Goal: Transaction & Acquisition: Purchase product/service

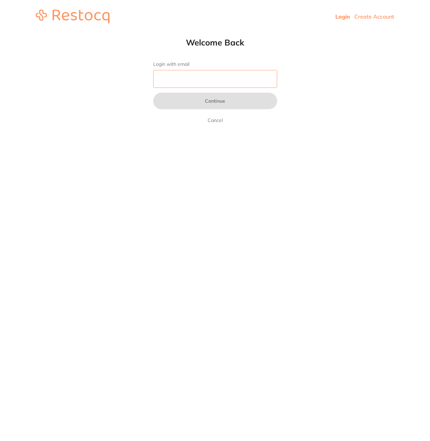
click at [247, 79] on input "Login with email" at bounding box center [215, 79] width 124 height 18
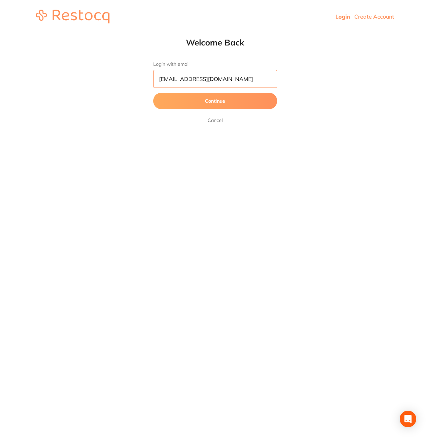
scroll to position [0, 2]
type input "[EMAIL_ADDRESS][DOMAIN_NAME]"
click at [153, 93] on button "Continue" at bounding box center [215, 101] width 124 height 17
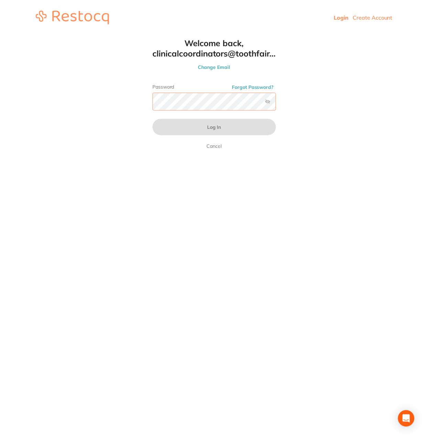
scroll to position [0, 0]
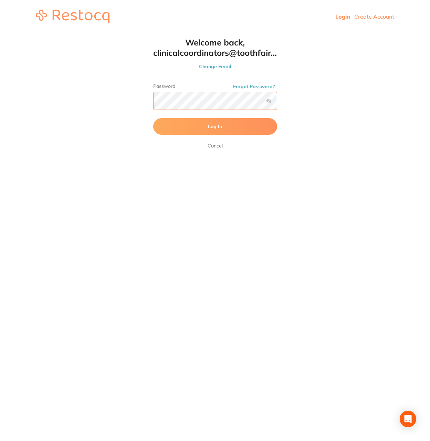
click at [153, 118] on button "Log In" at bounding box center [215, 126] width 124 height 17
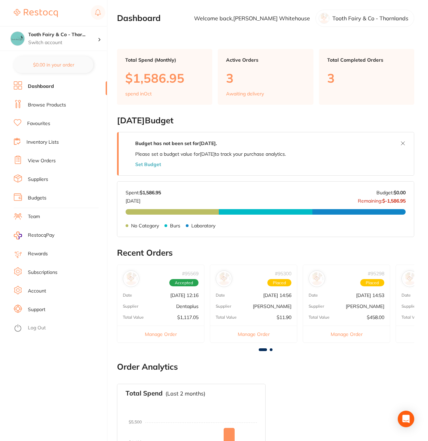
click at [148, 79] on p "$1,586.95" at bounding box center [164, 78] width 79 height 14
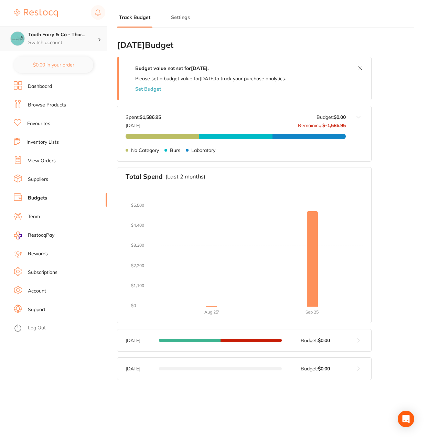
click at [70, 39] on div "Tooth Fairy & Co - Thor... Switch account" at bounding box center [63, 38] width 70 height 14
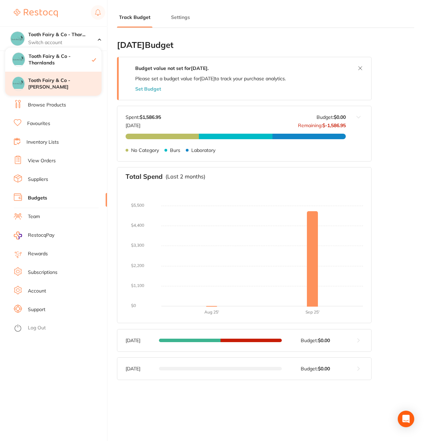
click at [66, 82] on h4 "Tooth Fairy & Co - [PERSON_NAME]" at bounding box center [64, 83] width 73 height 13
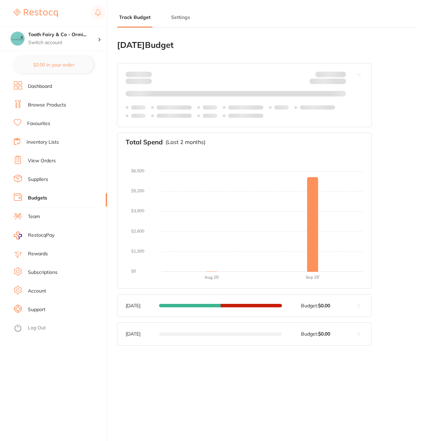
type input "0.0"
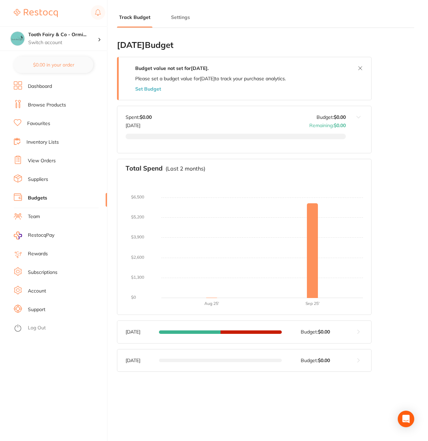
click at [48, 106] on link "Browse Products" at bounding box center [47, 105] width 38 height 7
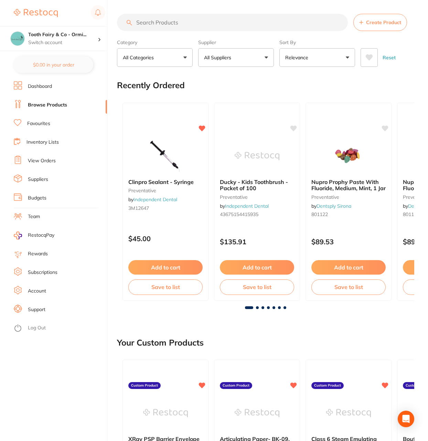
click at [181, 27] on input "search" at bounding box center [232, 22] width 231 height 17
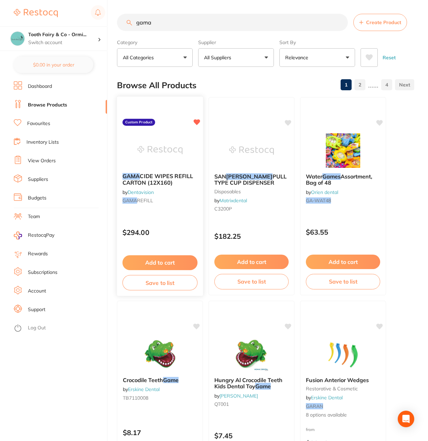
type input "gama"
click at [162, 136] on img at bounding box center [159, 150] width 45 height 35
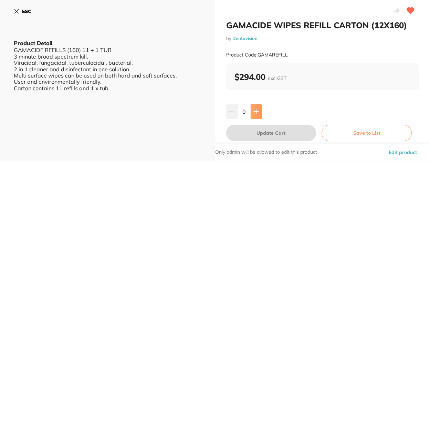
click at [253, 109] on icon at bounding box center [256, 112] width 6 height 6
type input "2"
click at [275, 131] on button "Update Cart" at bounding box center [271, 133] width 90 height 17
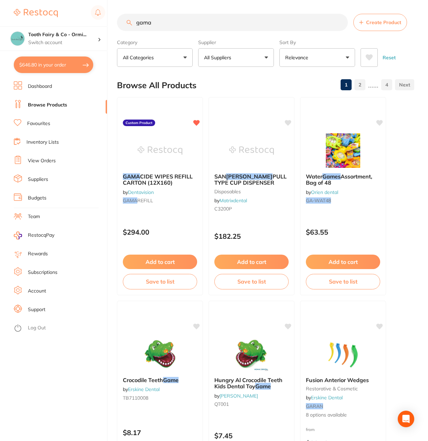
click at [55, 63] on button "$646.80 in your order" at bounding box center [54, 64] width 80 height 17
checkbox input "true"
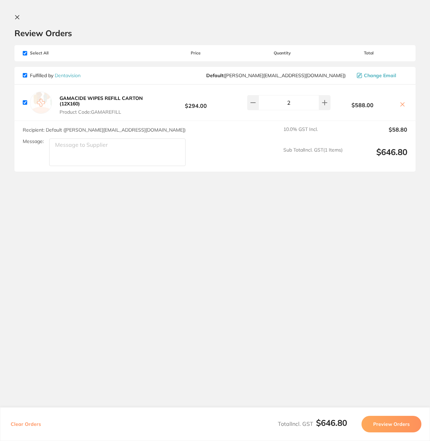
click at [385, 427] on button "Preview Orders" at bounding box center [392, 424] width 60 height 17
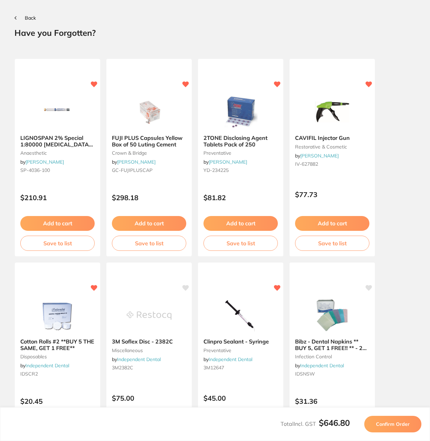
click at [393, 426] on span "Confirm Order" at bounding box center [393, 424] width 34 height 6
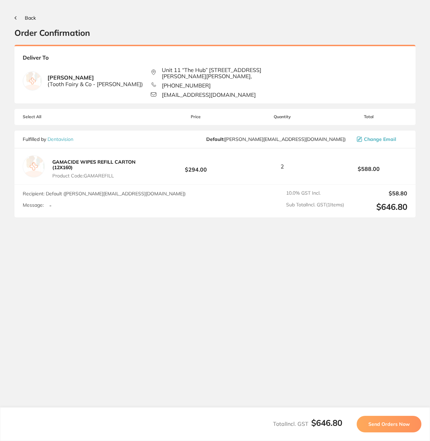
click at [380, 427] on span "Send Orders Now" at bounding box center [389, 424] width 41 height 6
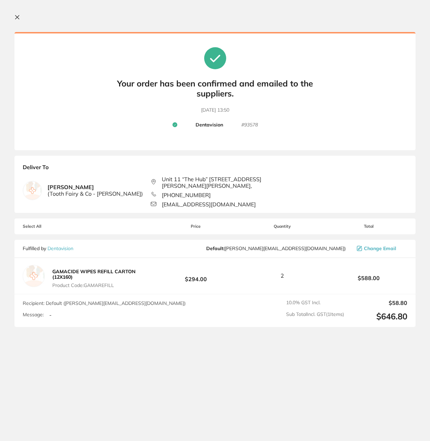
click at [17, 15] on icon at bounding box center [17, 17] width 6 height 6
